Goal: Answer question/provide support

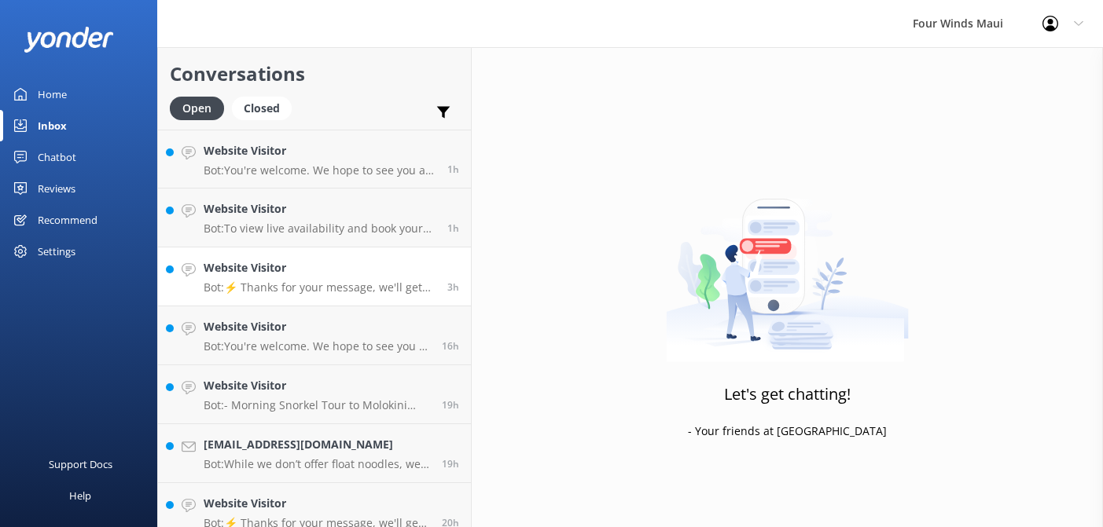
scroll to position [15, 0]
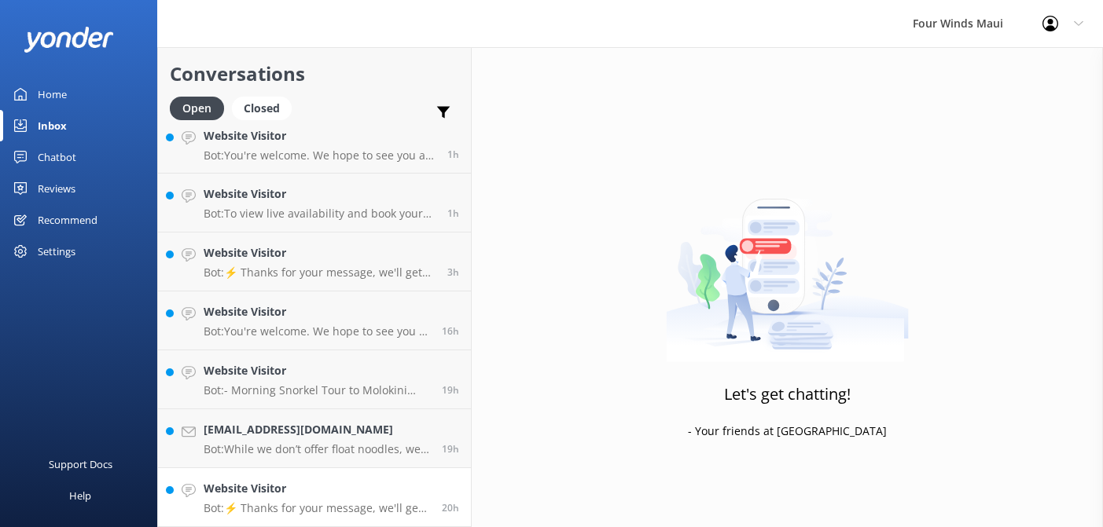
click at [369, 487] on h4 "Website Visitor" at bounding box center [317, 488] width 226 height 17
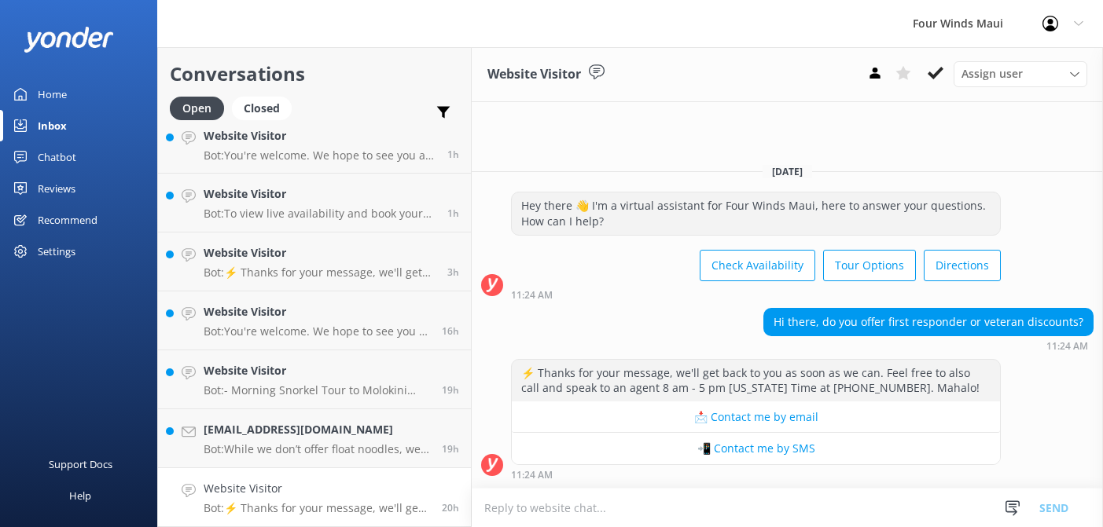
click at [369, 487] on h4 "Website Visitor" at bounding box center [317, 488] width 226 height 17
click at [939, 72] on use at bounding box center [936, 73] width 16 height 13
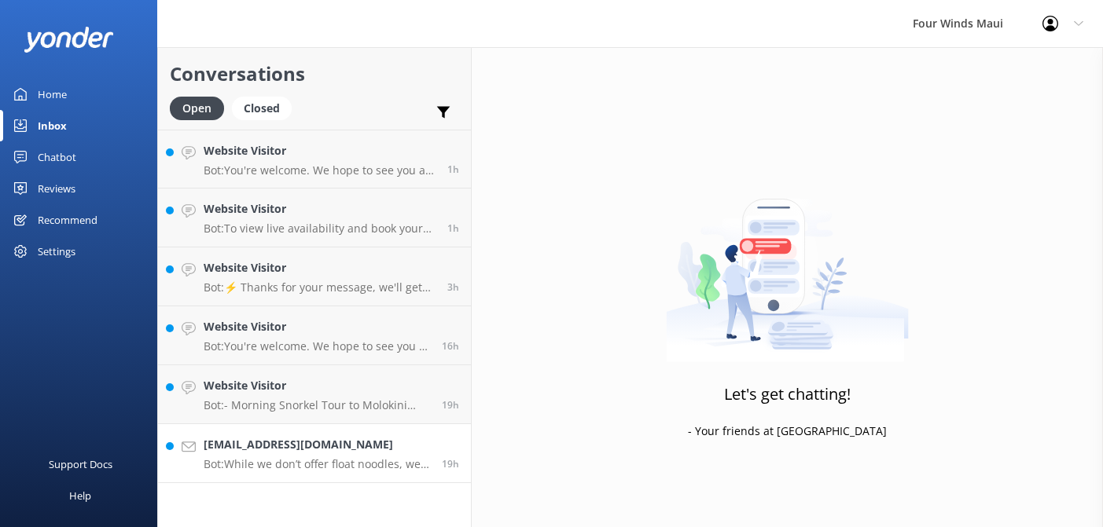
click at [311, 466] on p "Bot: While we don’t offer float noodles, we provide comfortable flotation belts…" at bounding box center [317, 465] width 226 height 14
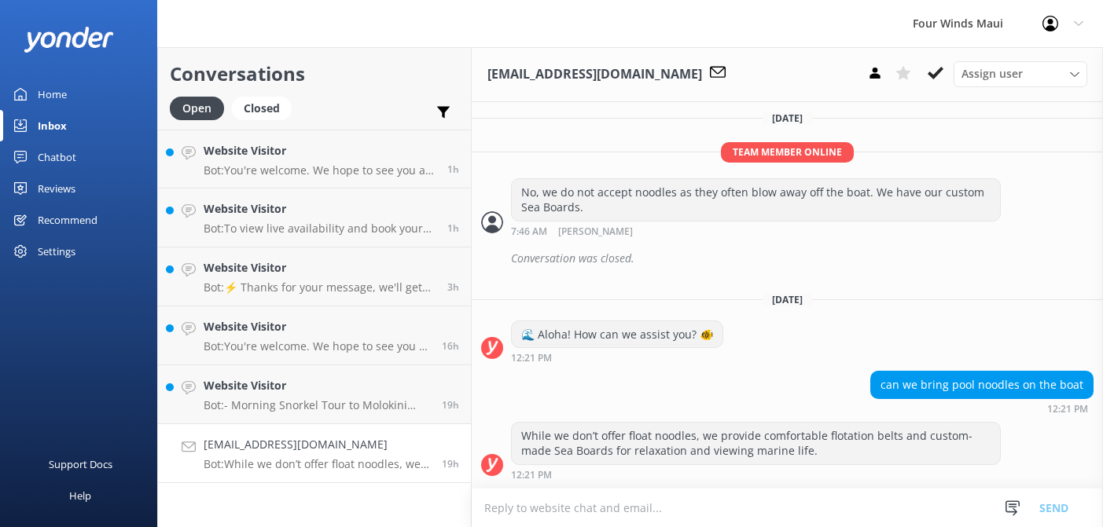
scroll to position [538, 0]
click at [932, 73] on icon at bounding box center [936, 73] width 16 height 16
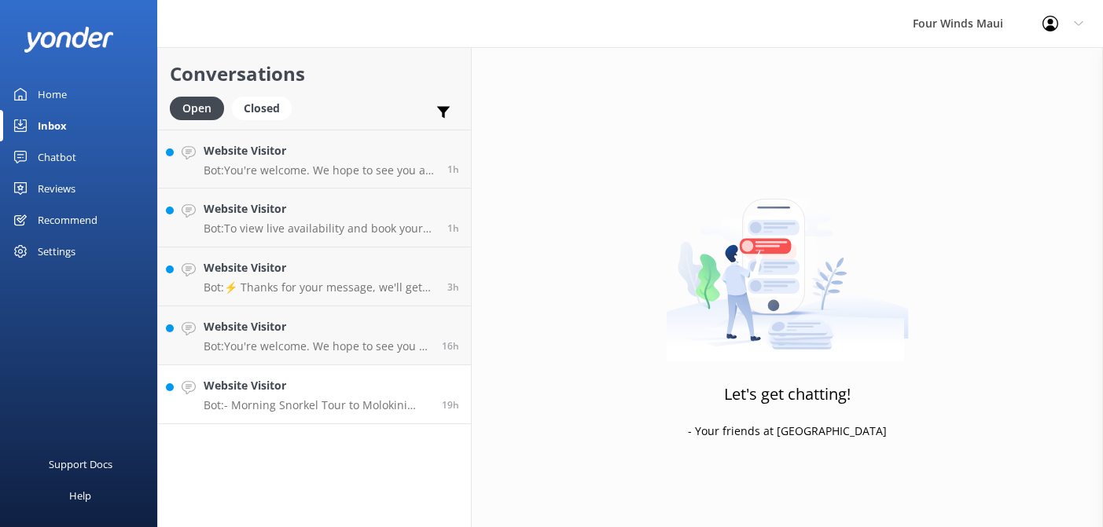
click at [314, 410] on p "Bot: - Morning Snorkel Tour to Molokini Crater: [DOMAIN_NAME][URL] - Afternoon …" at bounding box center [317, 406] width 226 height 14
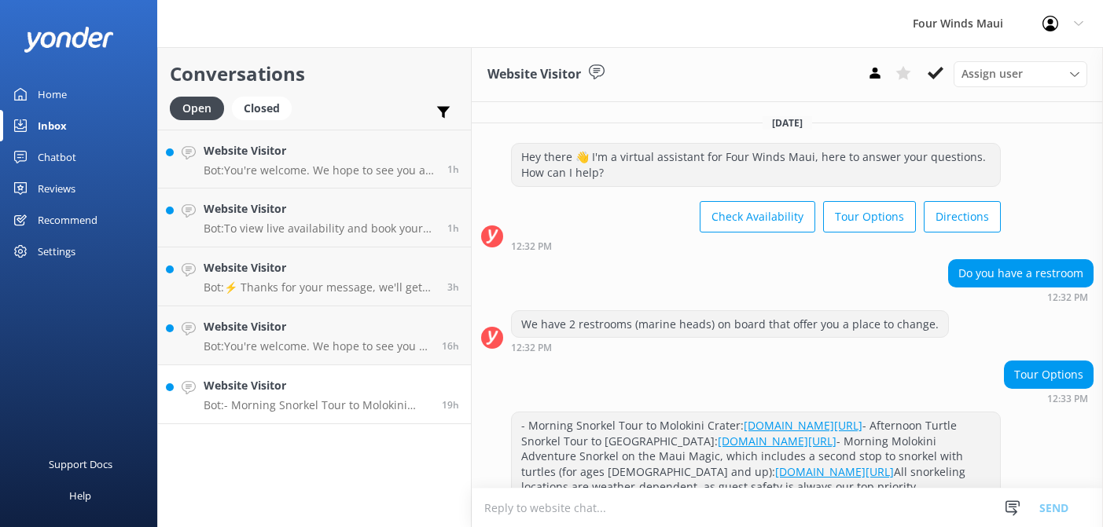
scroll to position [97, 0]
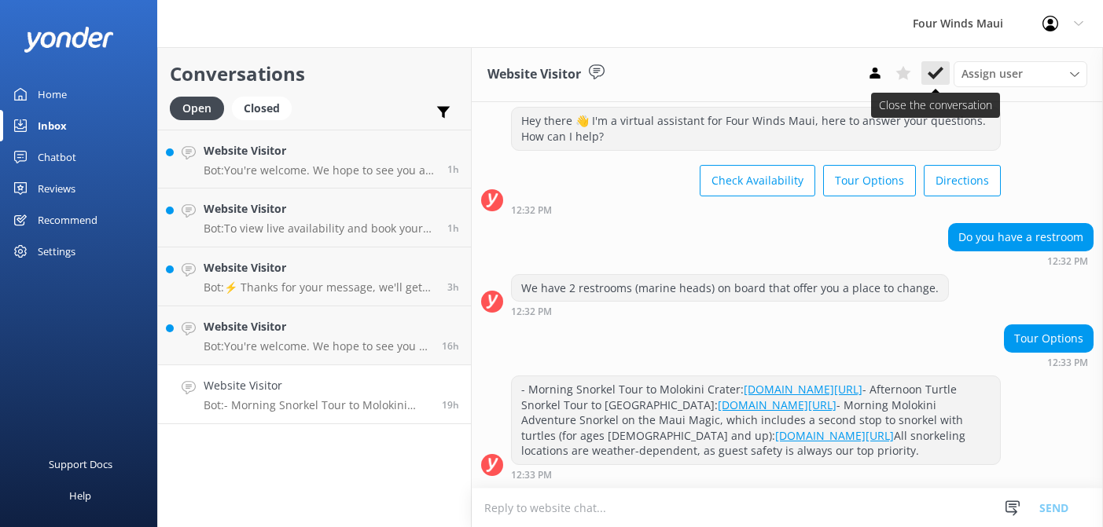
click at [937, 77] on icon at bounding box center [936, 73] width 16 height 16
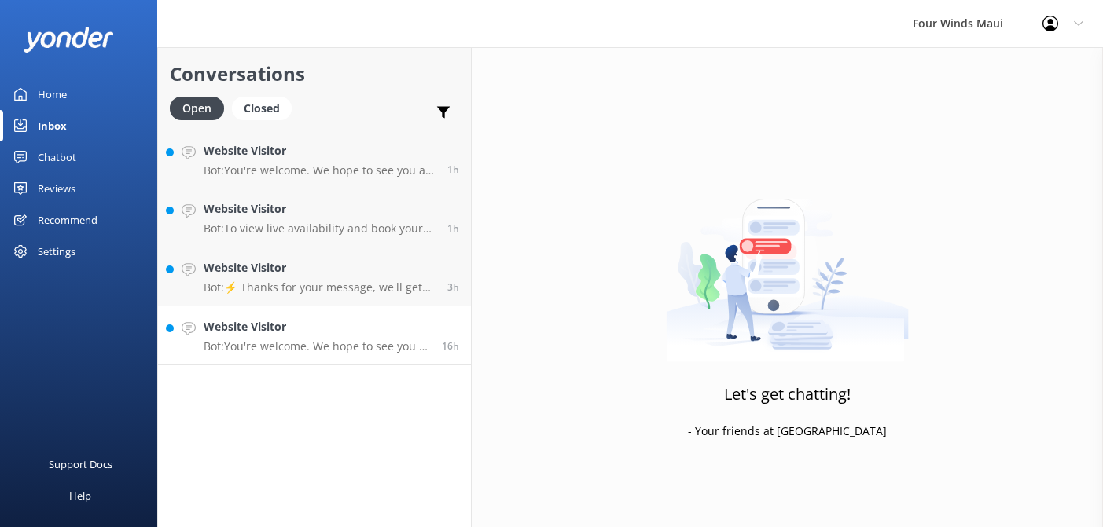
click at [273, 340] on p "Bot: You're welcome. We hope to see you at [GEOGRAPHIC_DATA] soon!" at bounding box center [317, 347] width 226 height 14
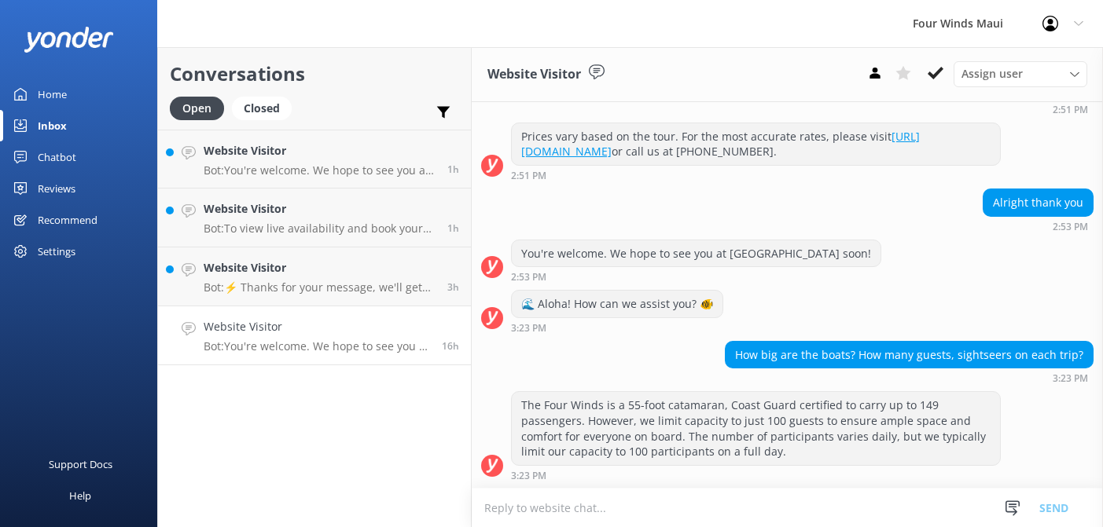
scroll to position [597, 0]
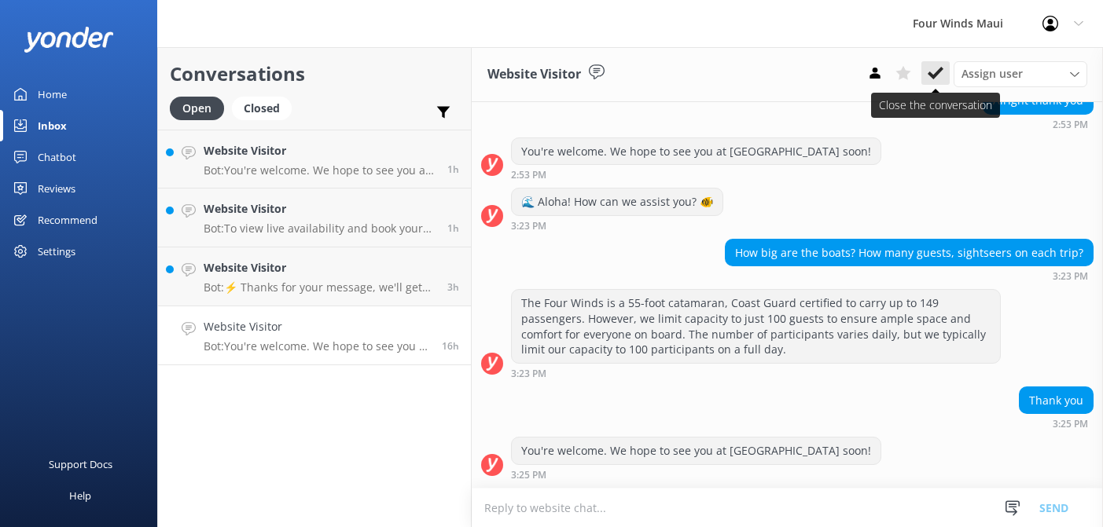
click at [935, 69] on icon at bounding box center [936, 73] width 16 height 16
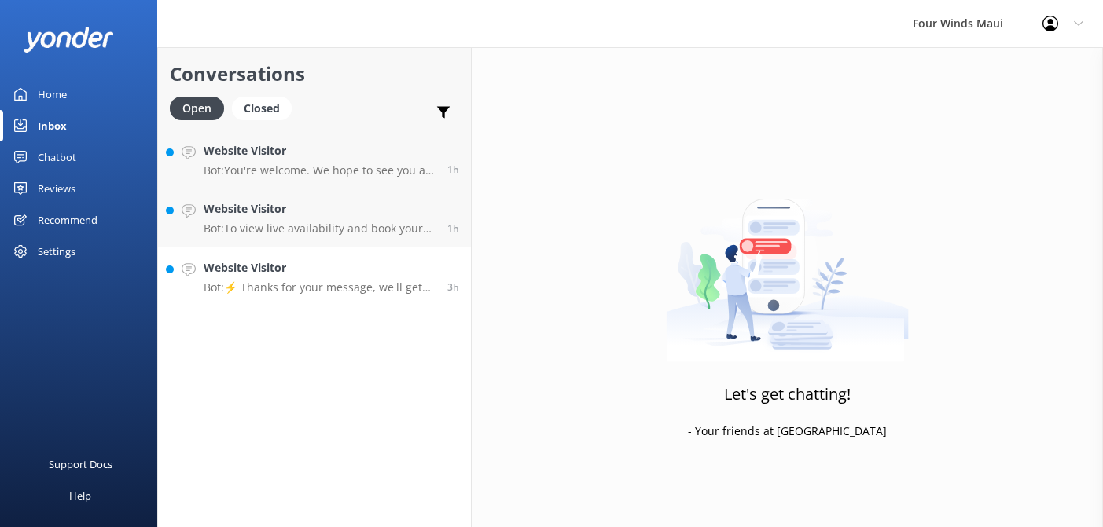
click at [244, 292] on p "Bot: ⚡ Thanks for your message, we'll get back to you as soon as we can. Feel f…" at bounding box center [320, 288] width 232 height 14
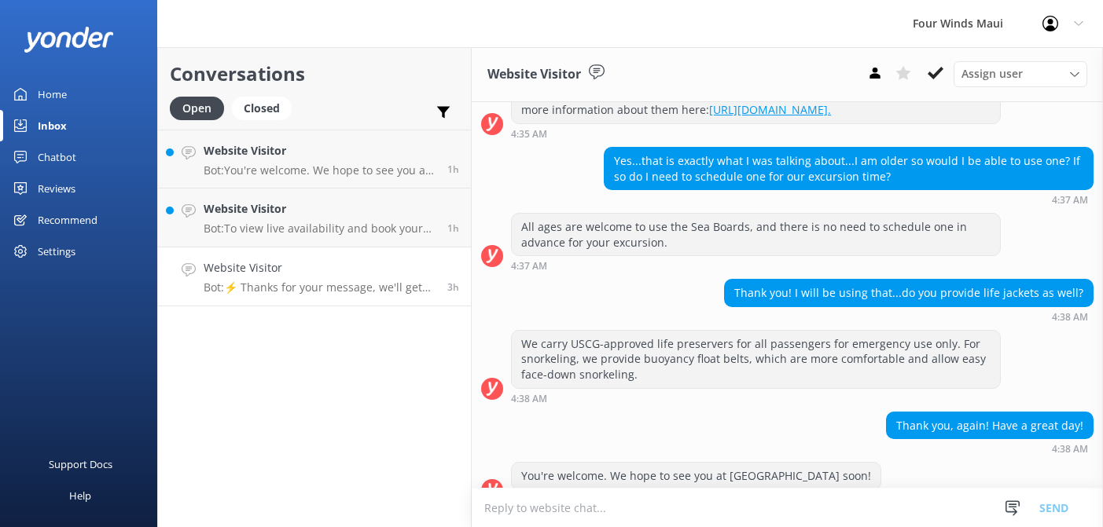
scroll to position [289, 0]
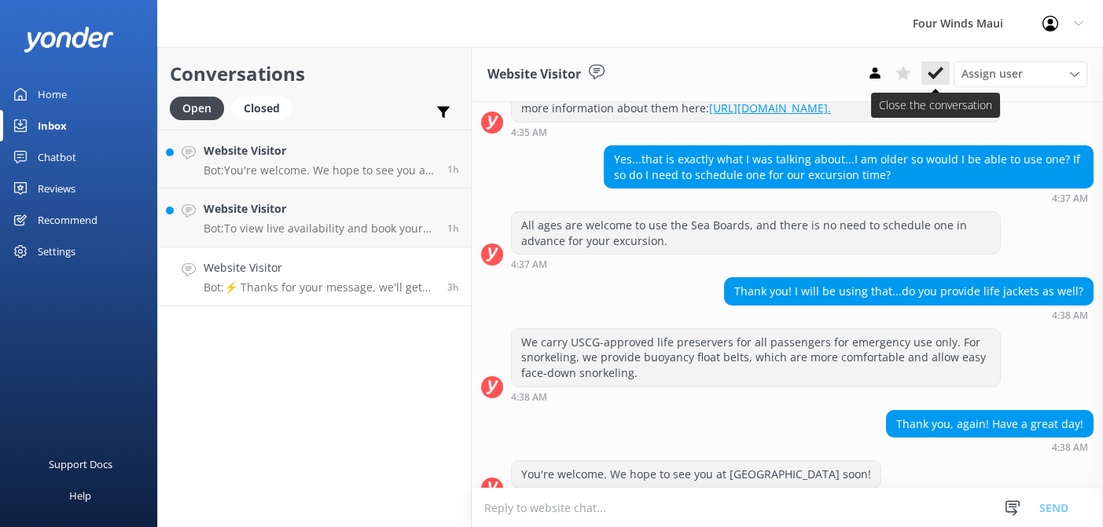
click at [931, 71] on icon at bounding box center [936, 73] width 16 height 16
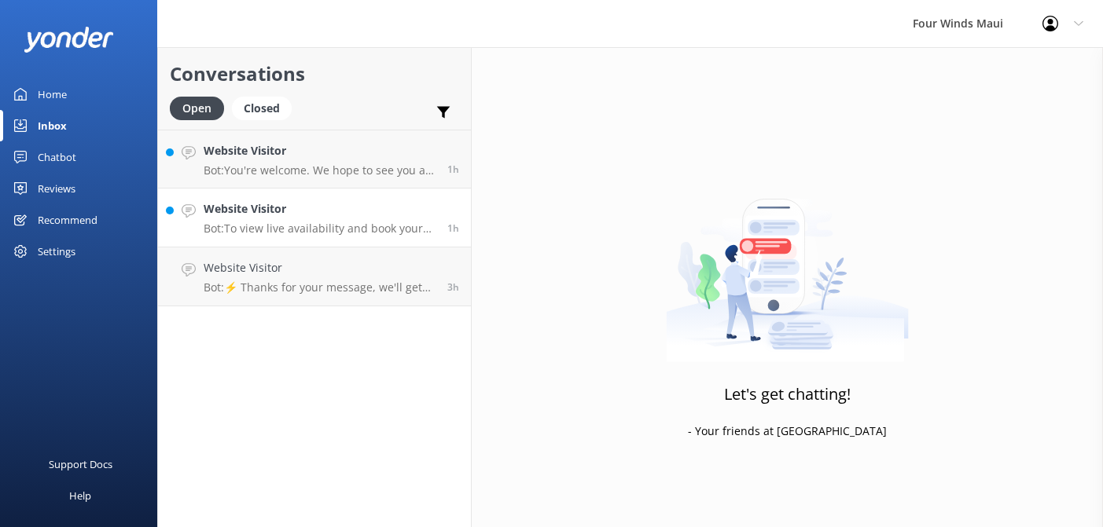
click at [282, 217] on h4 "Website Visitor" at bounding box center [320, 208] width 232 height 17
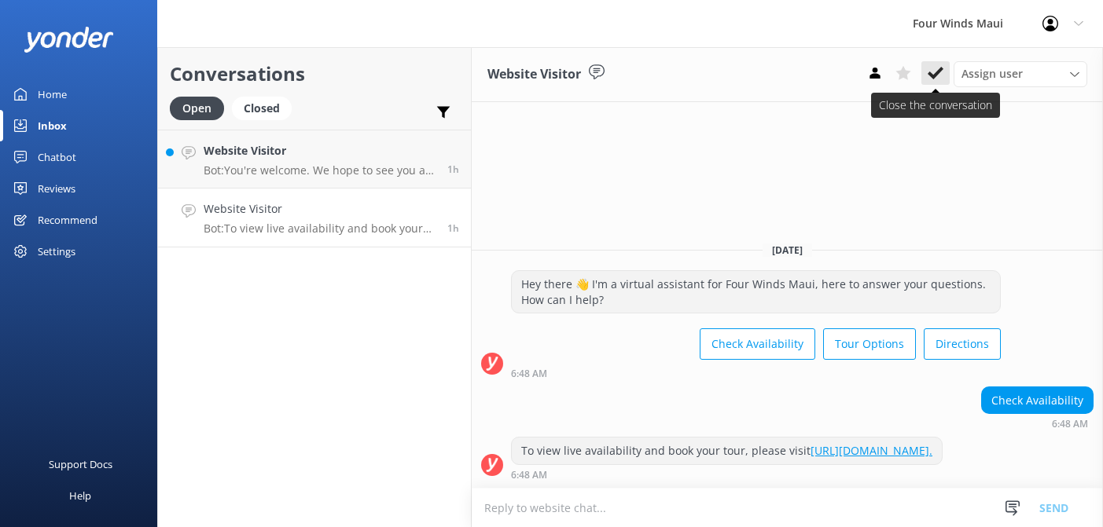
click at [940, 75] on icon at bounding box center [936, 73] width 16 height 16
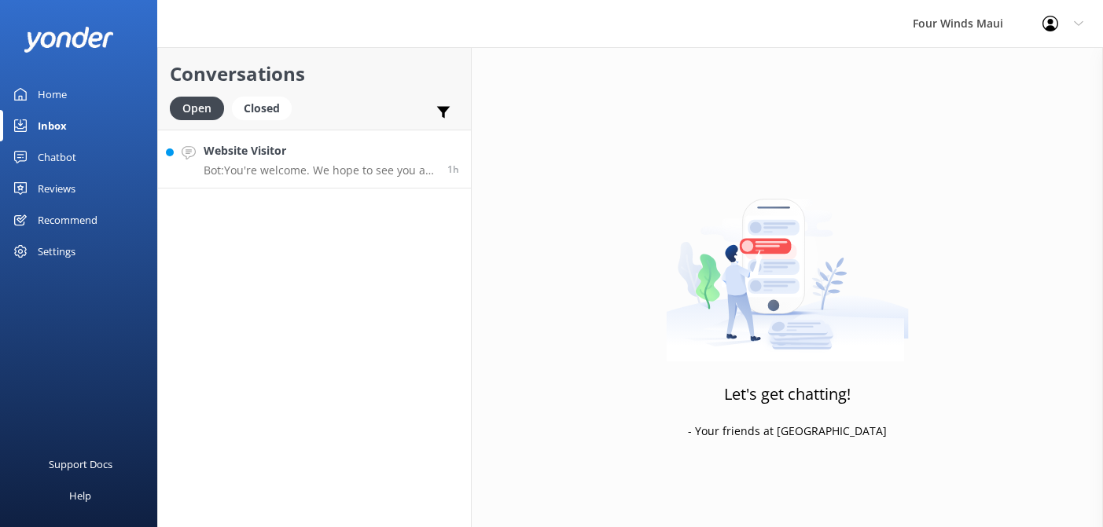
click at [252, 166] on p "Bot: You're welcome. We hope to see you at [GEOGRAPHIC_DATA] soon!" at bounding box center [320, 171] width 232 height 14
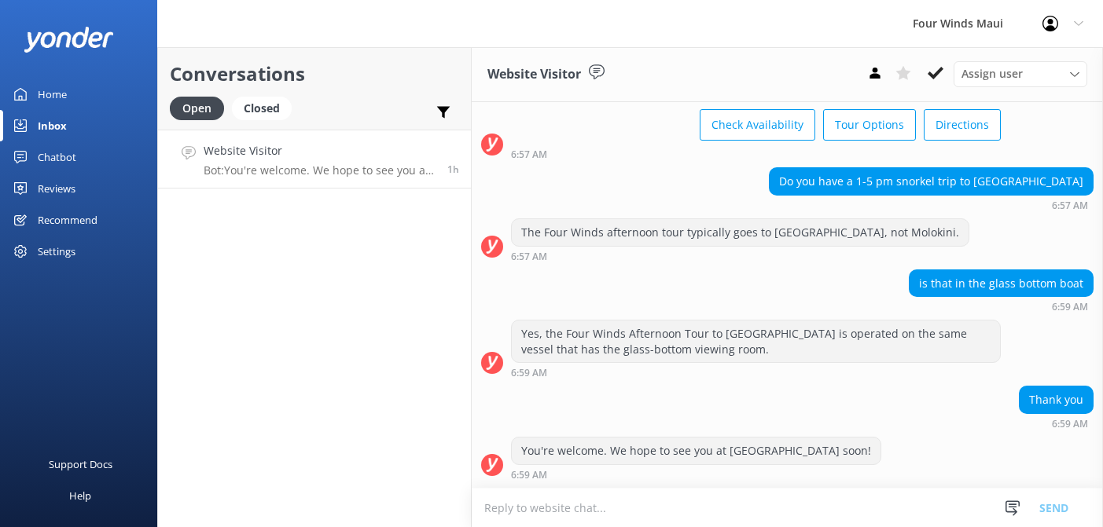
scroll to position [695, 0]
click at [936, 72] on use at bounding box center [936, 73] width 16 height 13
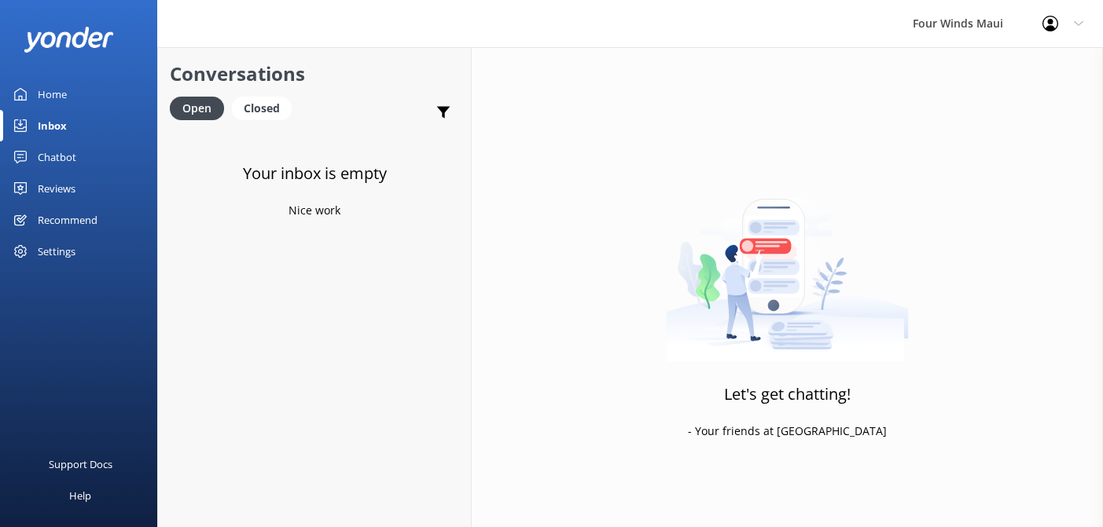
click at [53, 164] on div "Chatbot" at bounding box center [57, 157] width 39 height 31
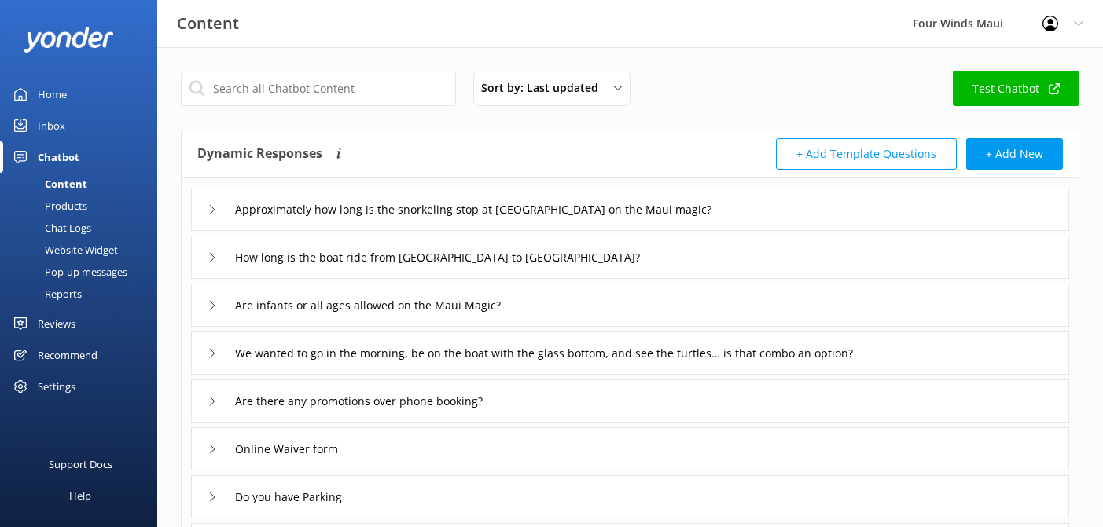
click at [77, 231] on div "Chat Logs" at bounding box center [50, 228] width 82 height 22
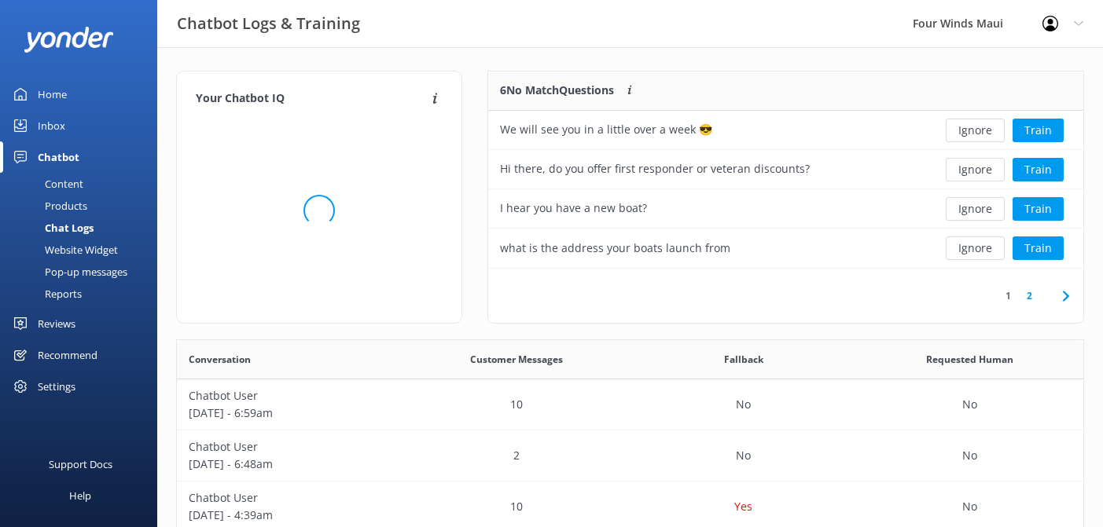
scroll to position [551, 906]
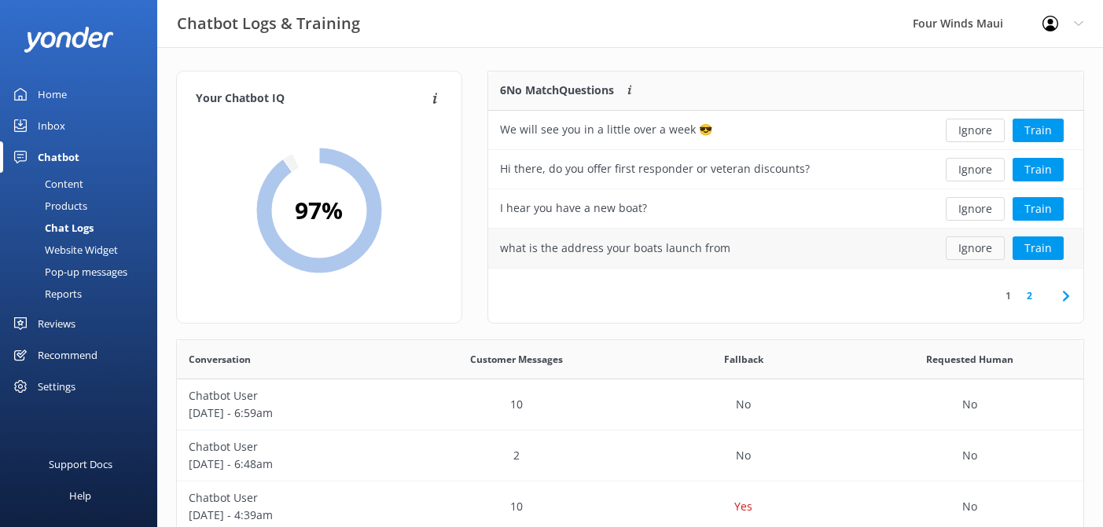
click at [955, 252] on button "Ignore" at bounding box center [975, 249] width 59 height 24
click at [977, 252] on button "Ignore" at bounding box center [975, 249] width 59 height 24
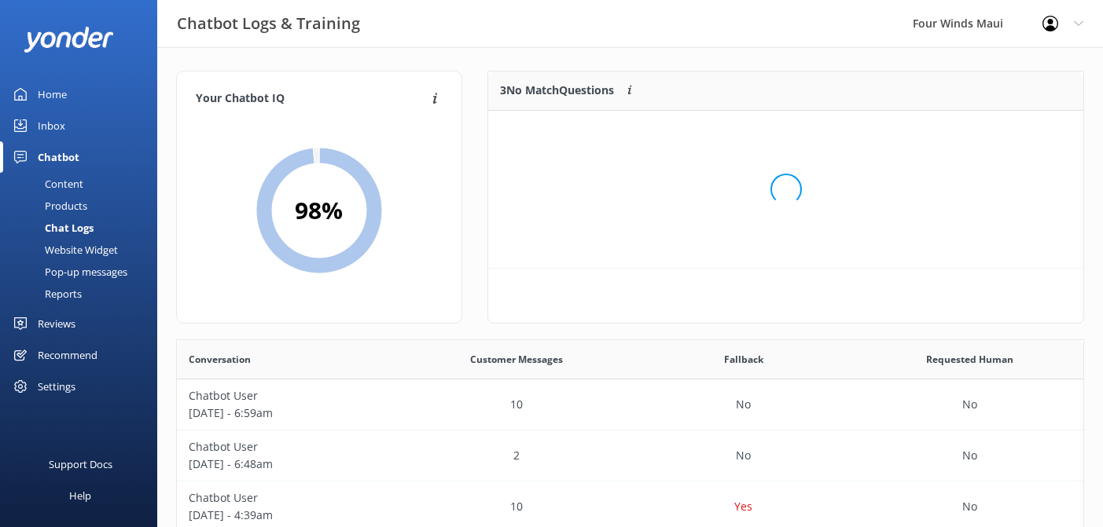
scroll to position [158, 595]
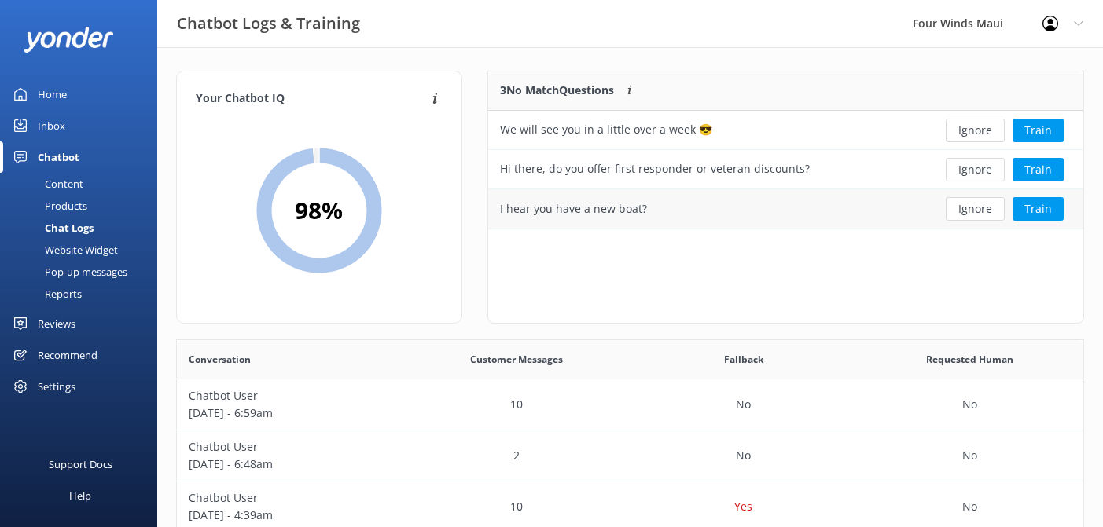
click at [979, 223] on div "Ignore Train" at bounding box center [1004, 208] width 157 height 39
click at [979, 210] on button "Ignore" at bounding box center [975, 209] width 59 height 24
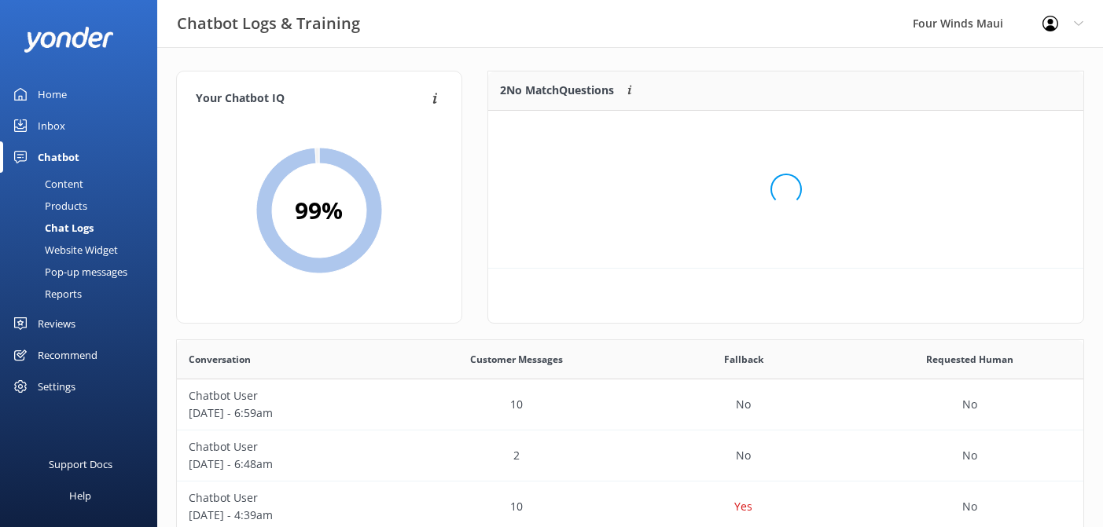
scroll to position [119, 595]
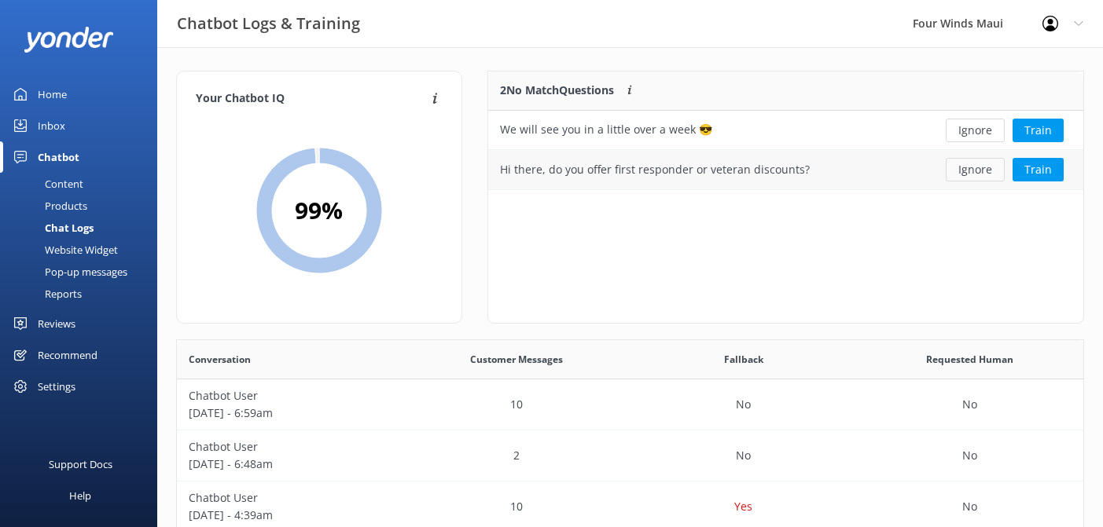
click at [978, 167] on button "Ignore" at bounding box center [975, 170] width 59 height 24
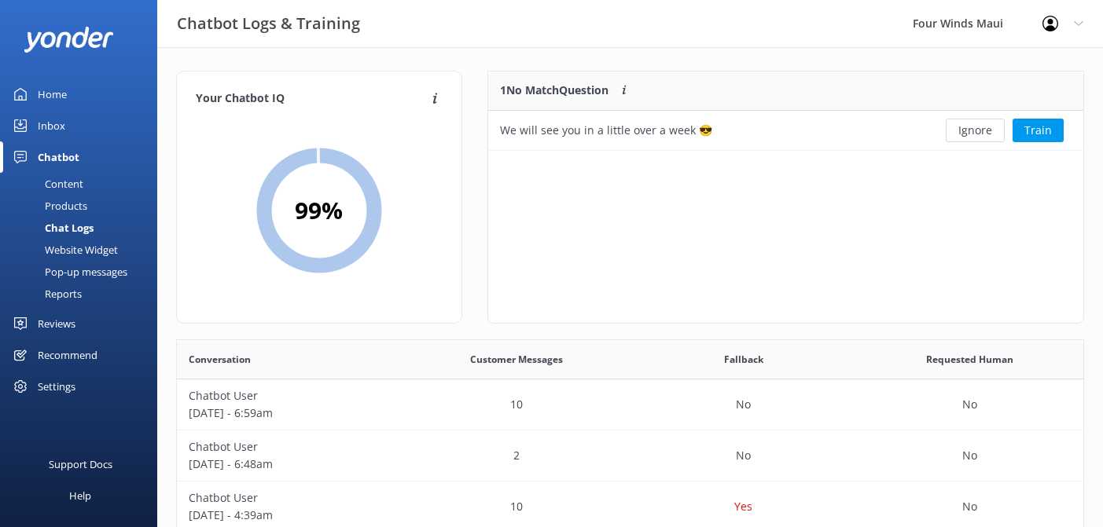
scroll to position [79, 595]
click at [979, 135] on button "Ignore" at bounding box center [975, 131] width 59 height 24
